Goal: Task Accomplishment & Management: Complete application form

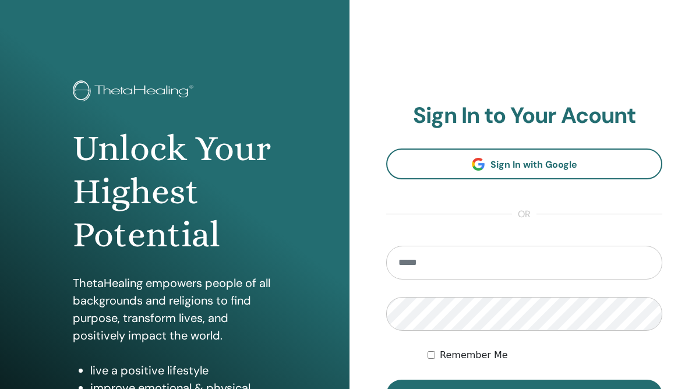
click at [412, 257] on input "email" at bounding box center [524, 263] width 276 height 34
click at [426, 266] on input "email" at bounding box center [524, 263] width 276 height 34
type input "**********"
click at [386, 380] on button "Sign In" at bounding box center [524, 395] width 276 height 30
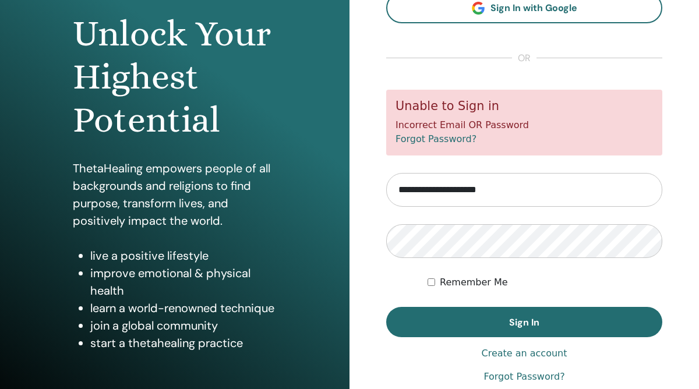
scroll to position [111, 0]
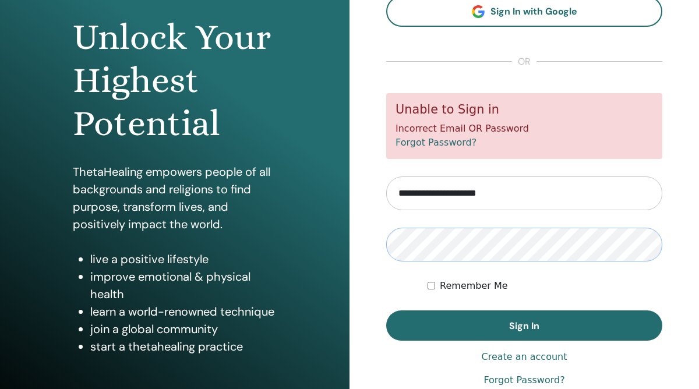
click at [386, 310] on button "Sign In" at bounding box center [524, 325] width 276 height 30
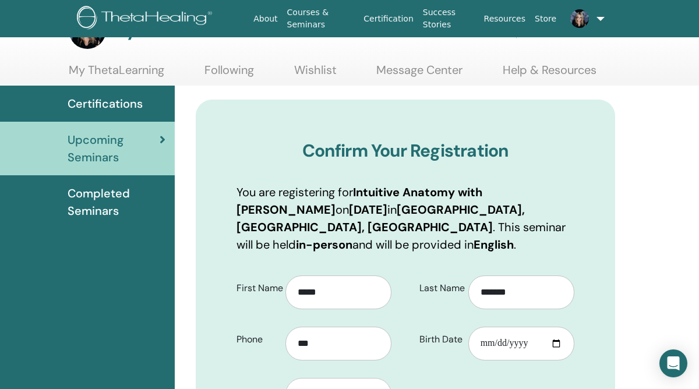
scroll to position [42, 0]
